Goal: Information Seeking & Learning: Learn about a topic

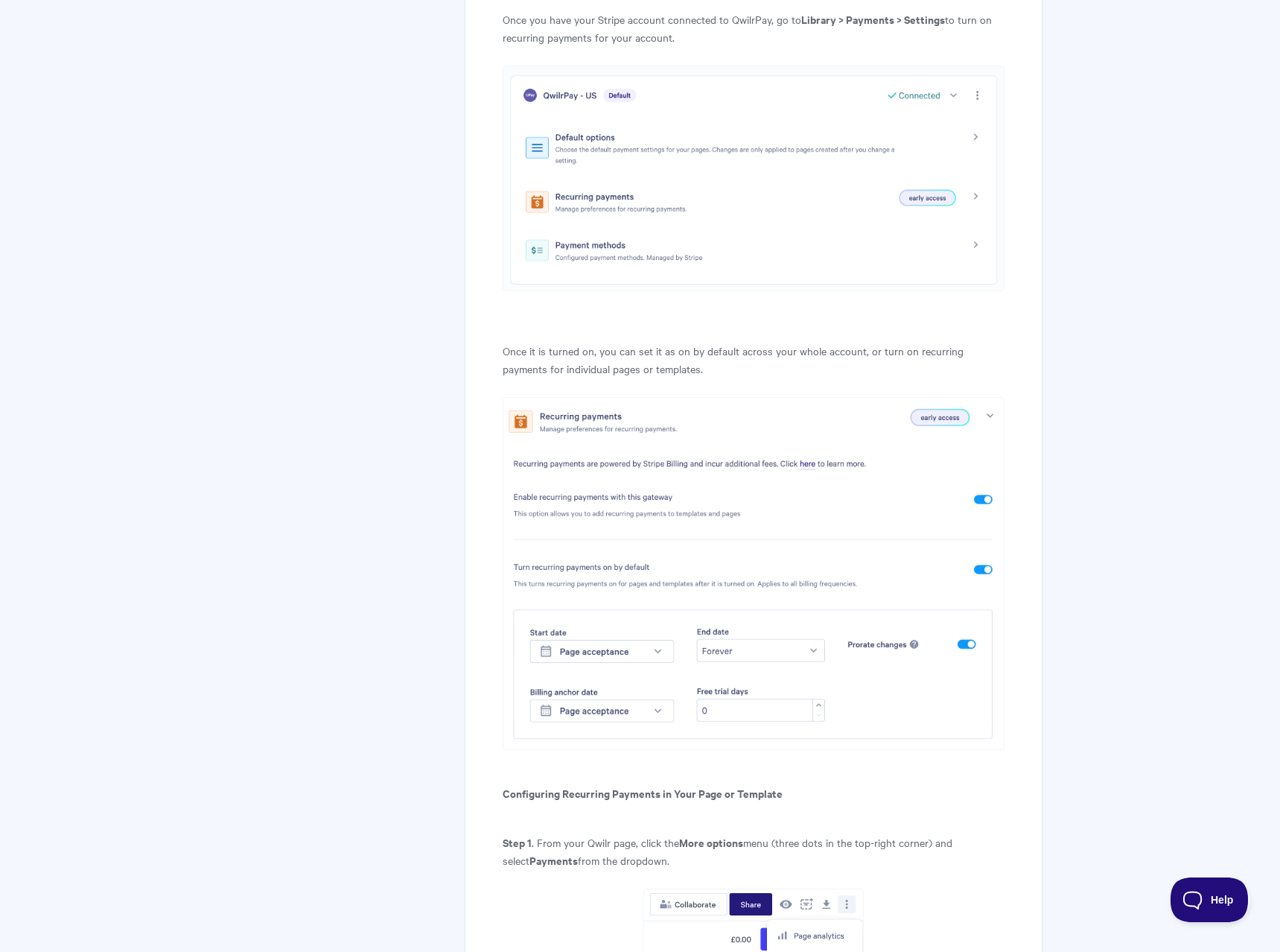
scroll to position [1185, 0]
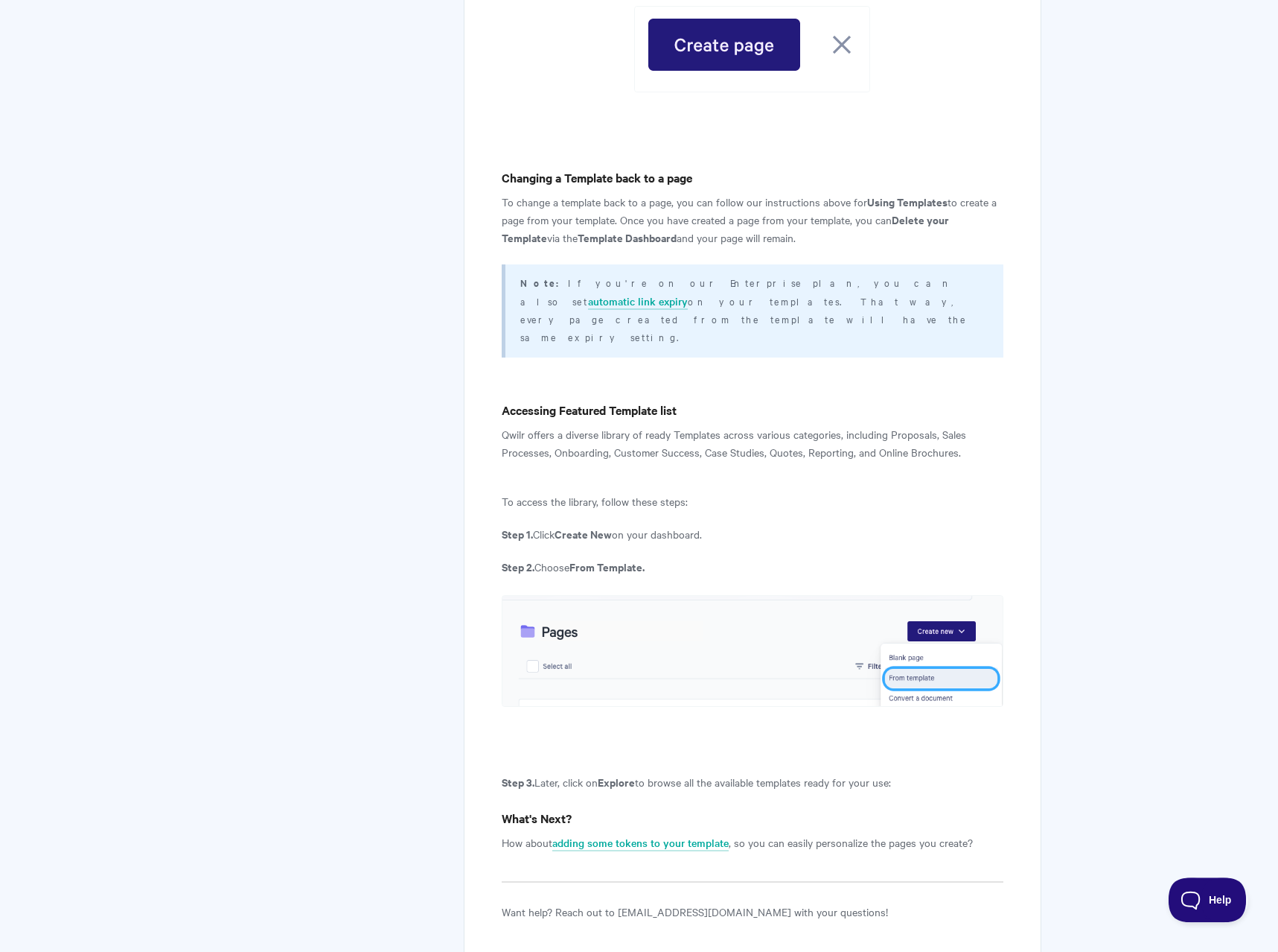
scroll to position [5251, 0]
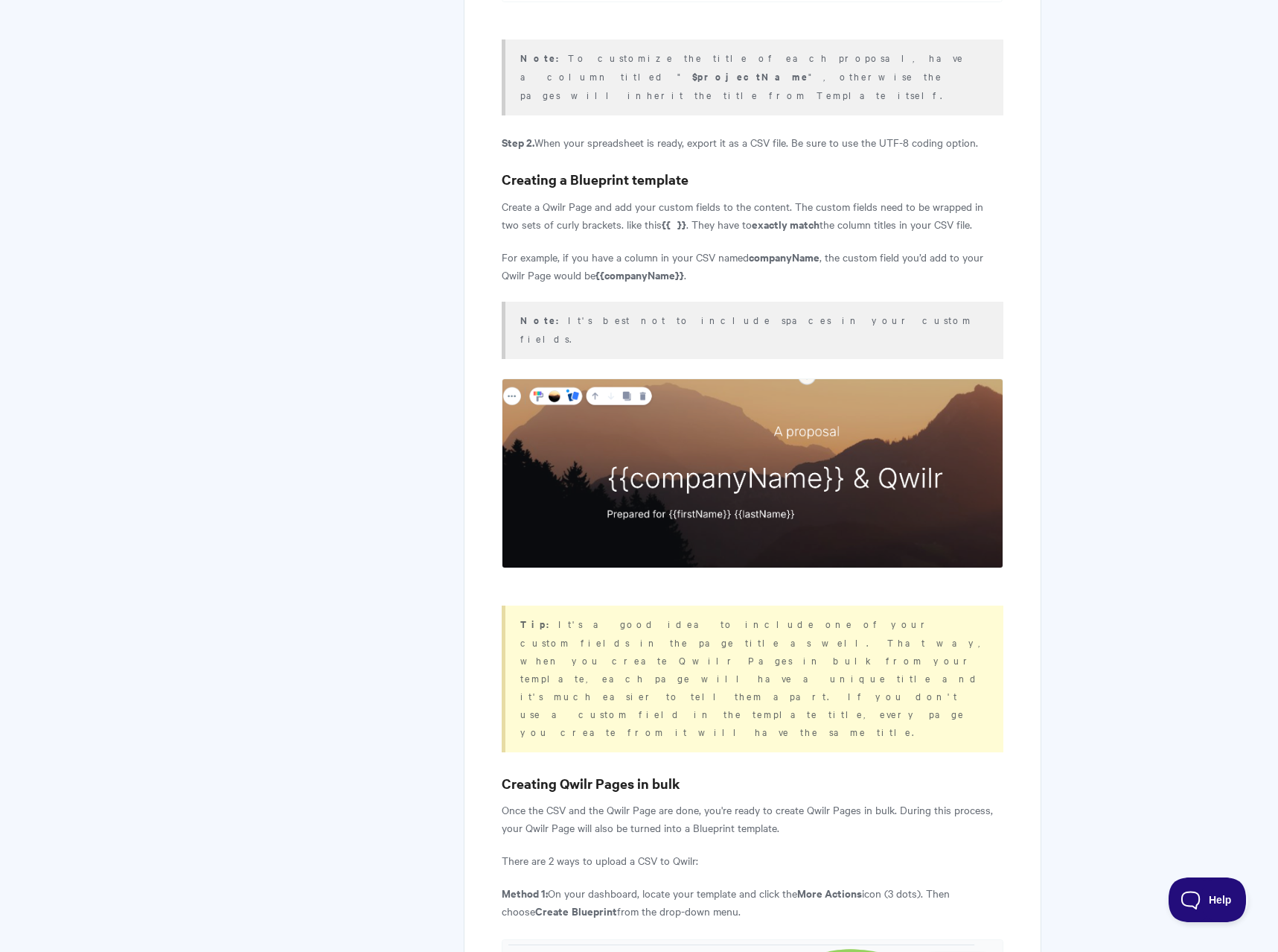
scroll to position [1595, 0]
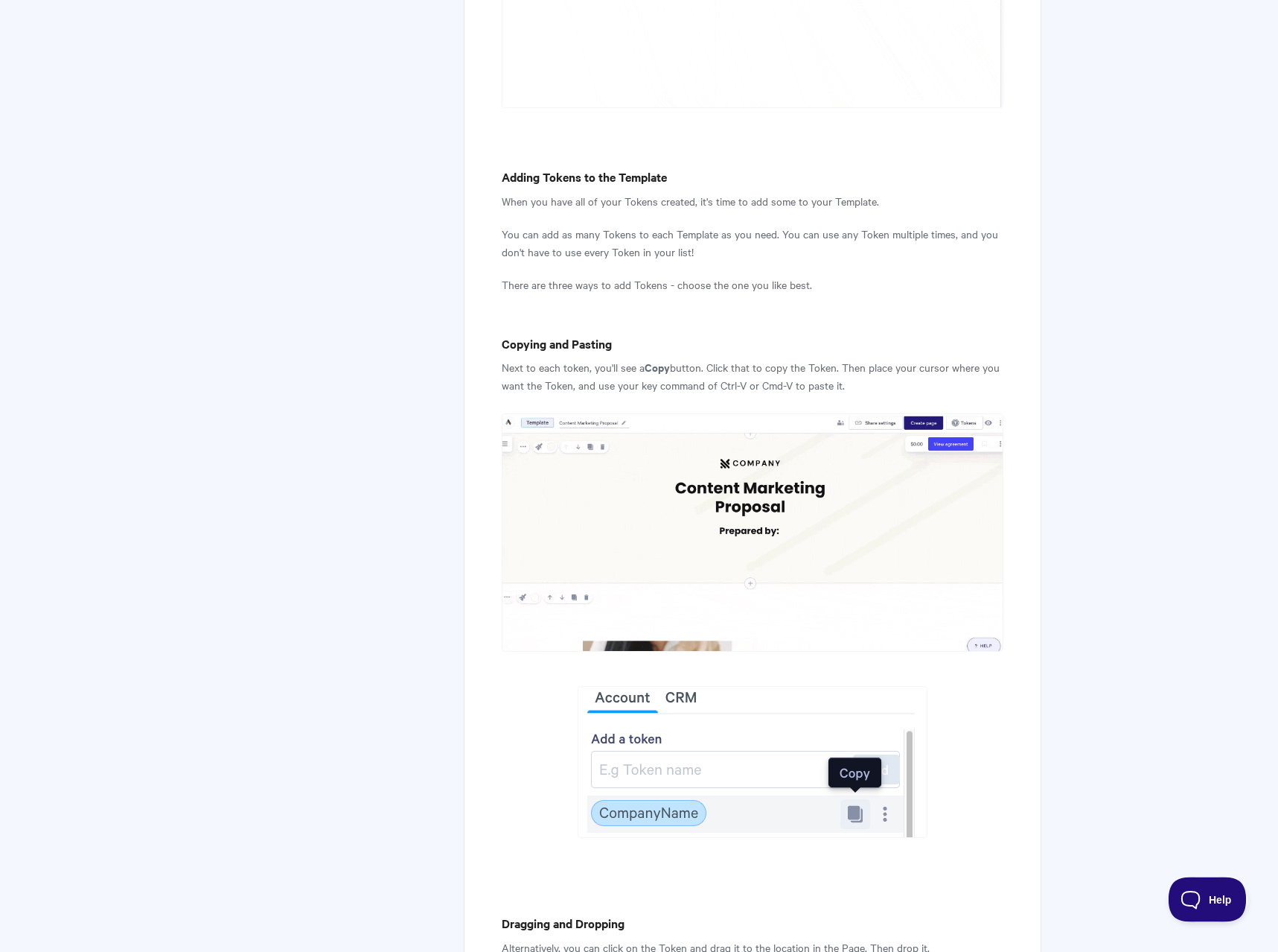
scroll to position [2203, 0]
